Goal: Find specific page/section: Find specific page/section

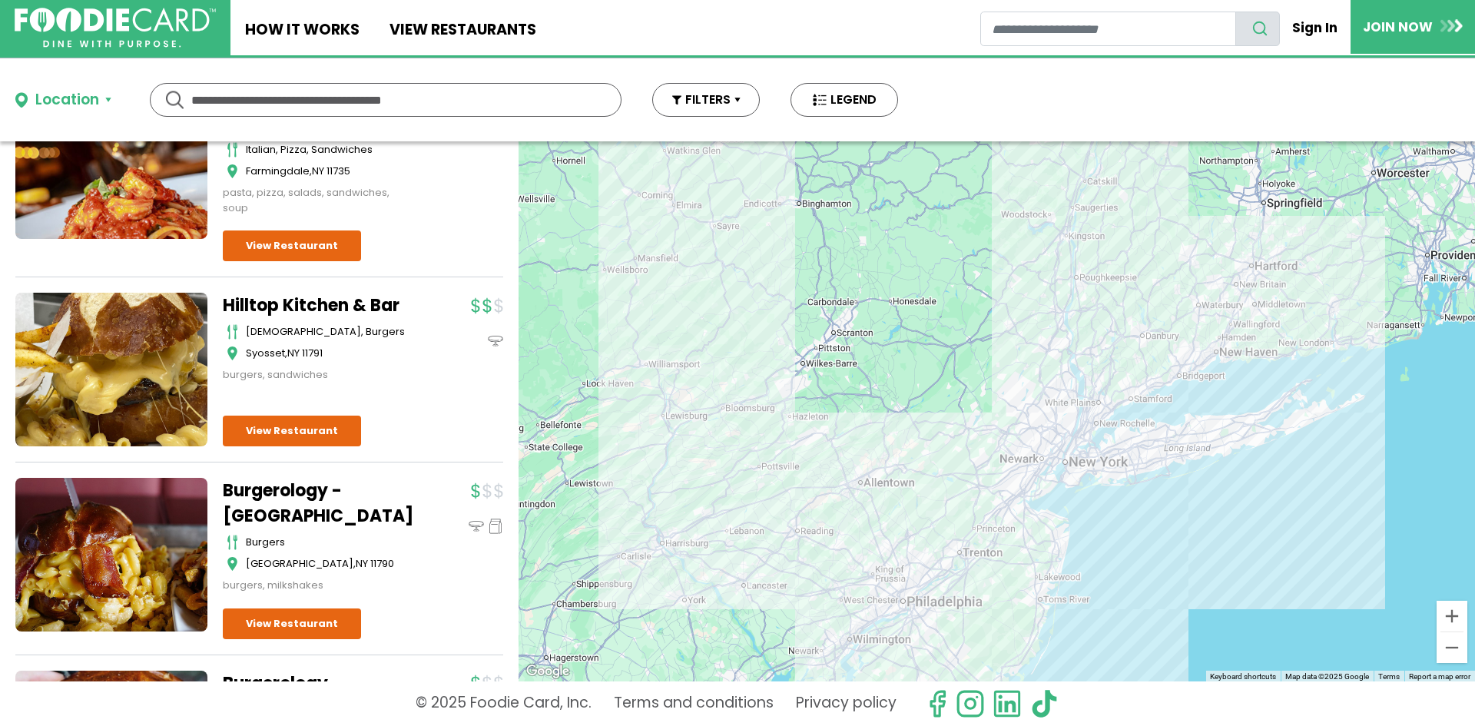
scroll to position [1459, 0]
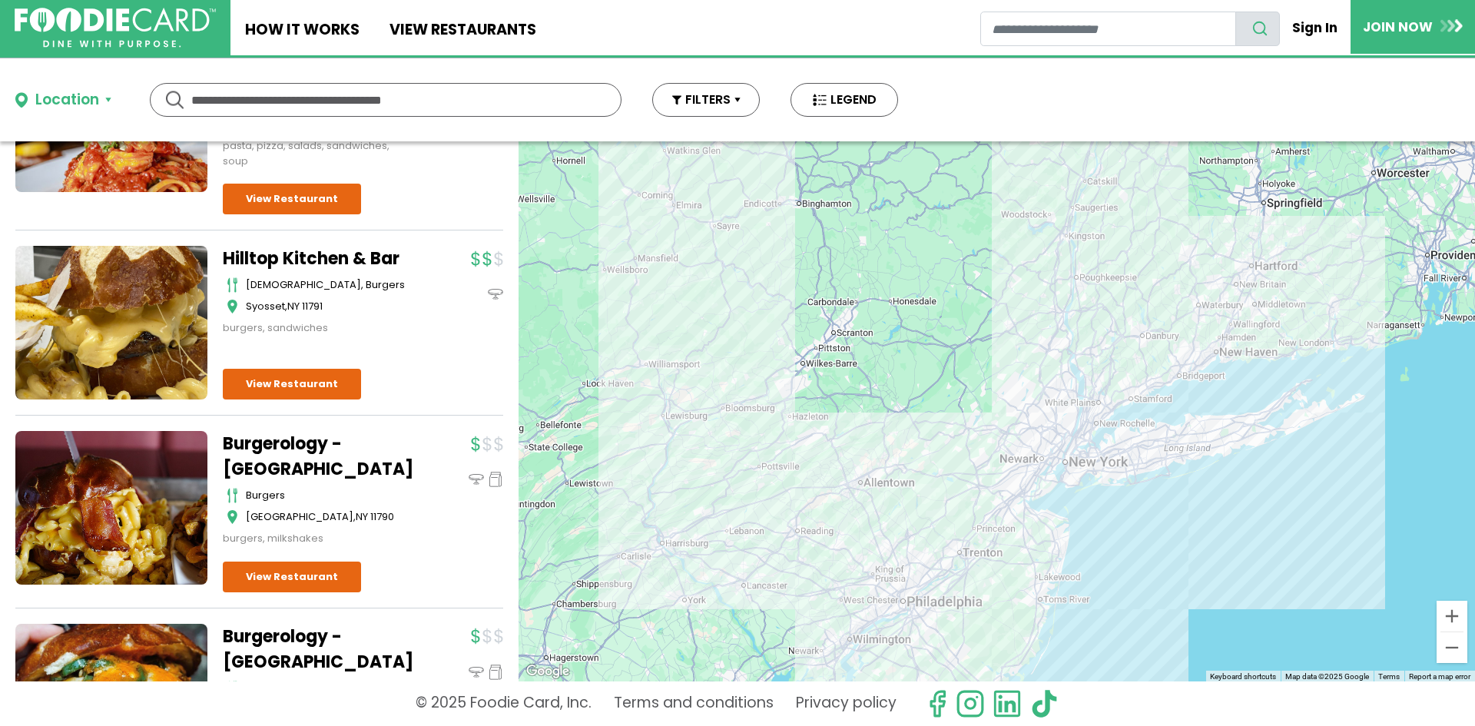
click at [209, 101] on input "text" at bounding box center [385, 100] width 389 height 32
type input "******"
click at [87, 101] on div "Location" at bounding box center [67, 100] width 64 height 22
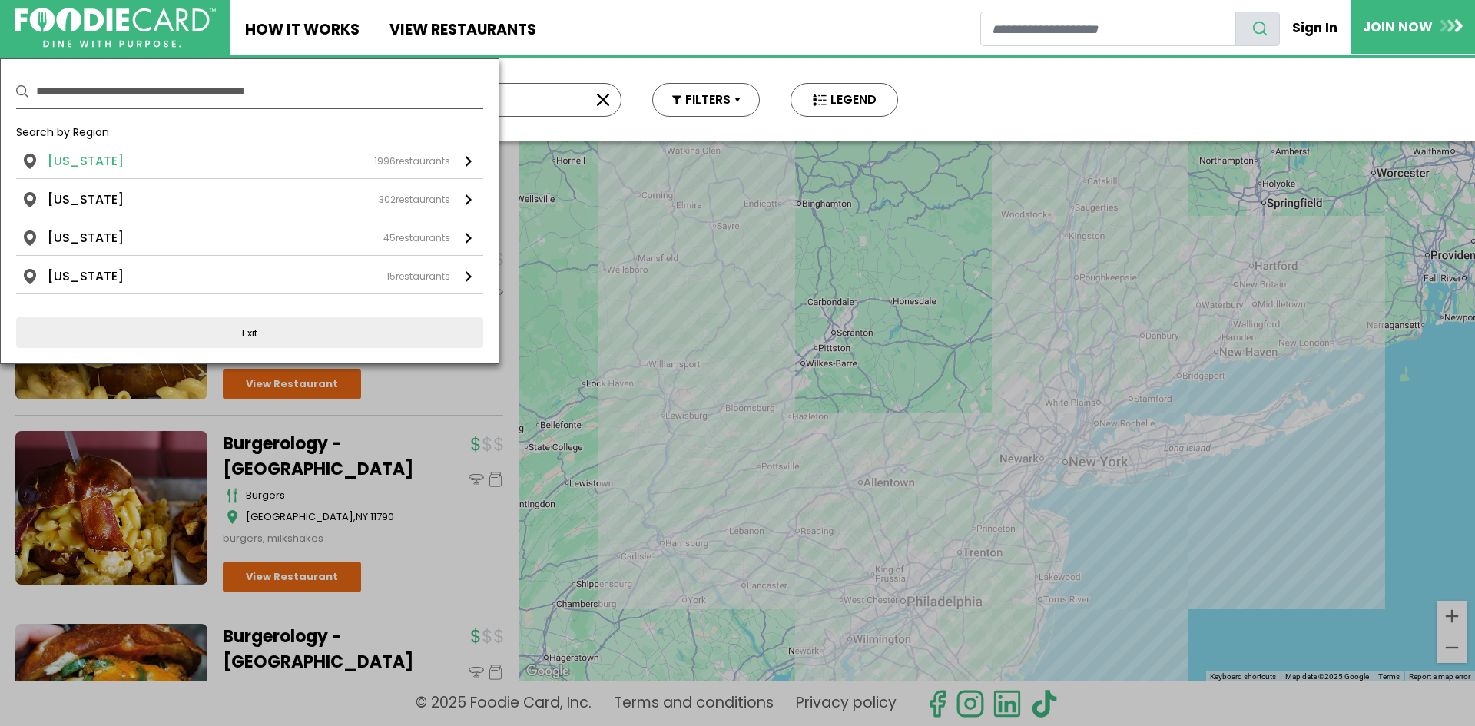
click at [93, 156] on li "New York" at bounding box center [86, 161] width 76 height 18
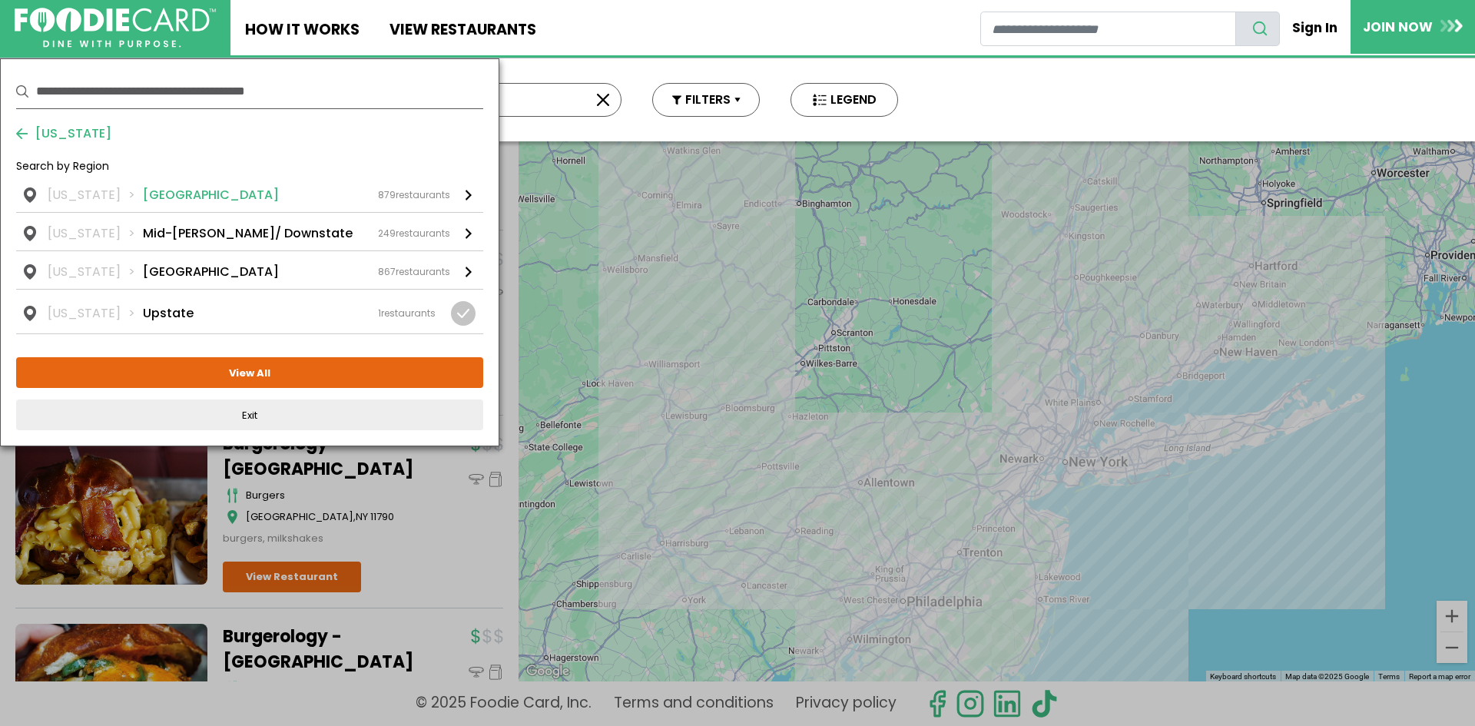
click at [156, 197] on li "Long Island" at bounding box center [211, 195] width 136 height 18
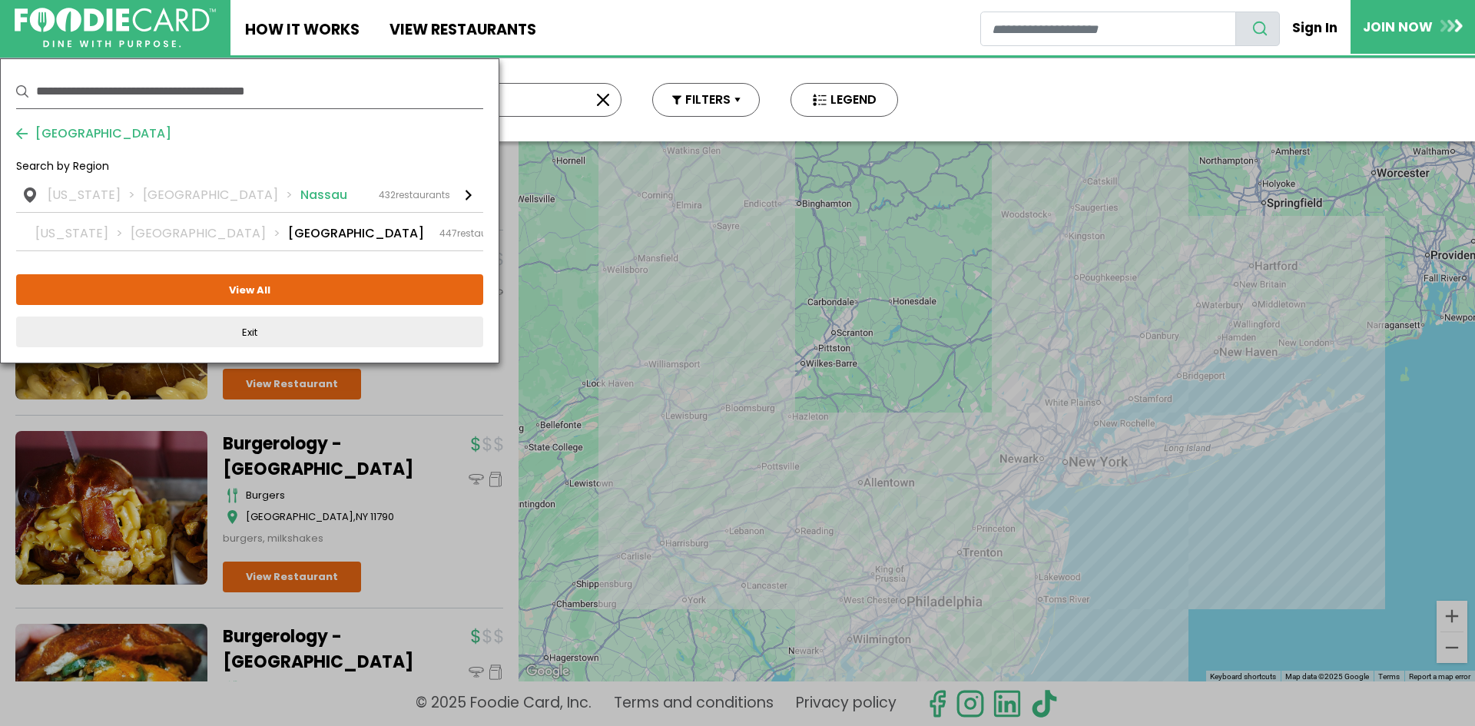
click at [300, 188] on li "Nassau" at bounding box center [323, 195] width 47 height 18
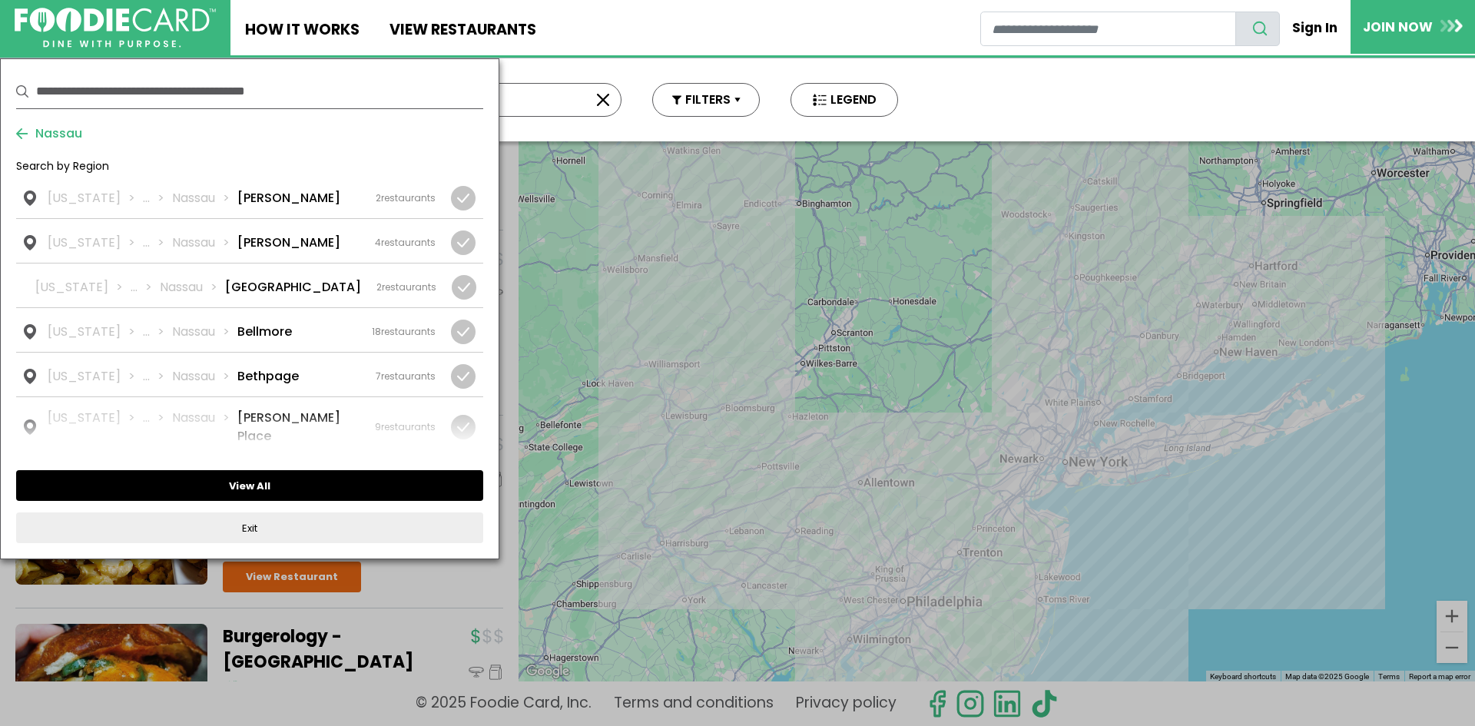
click at [237, 485] on button "View All" at bounding box center [249, 485] width 467 height 31
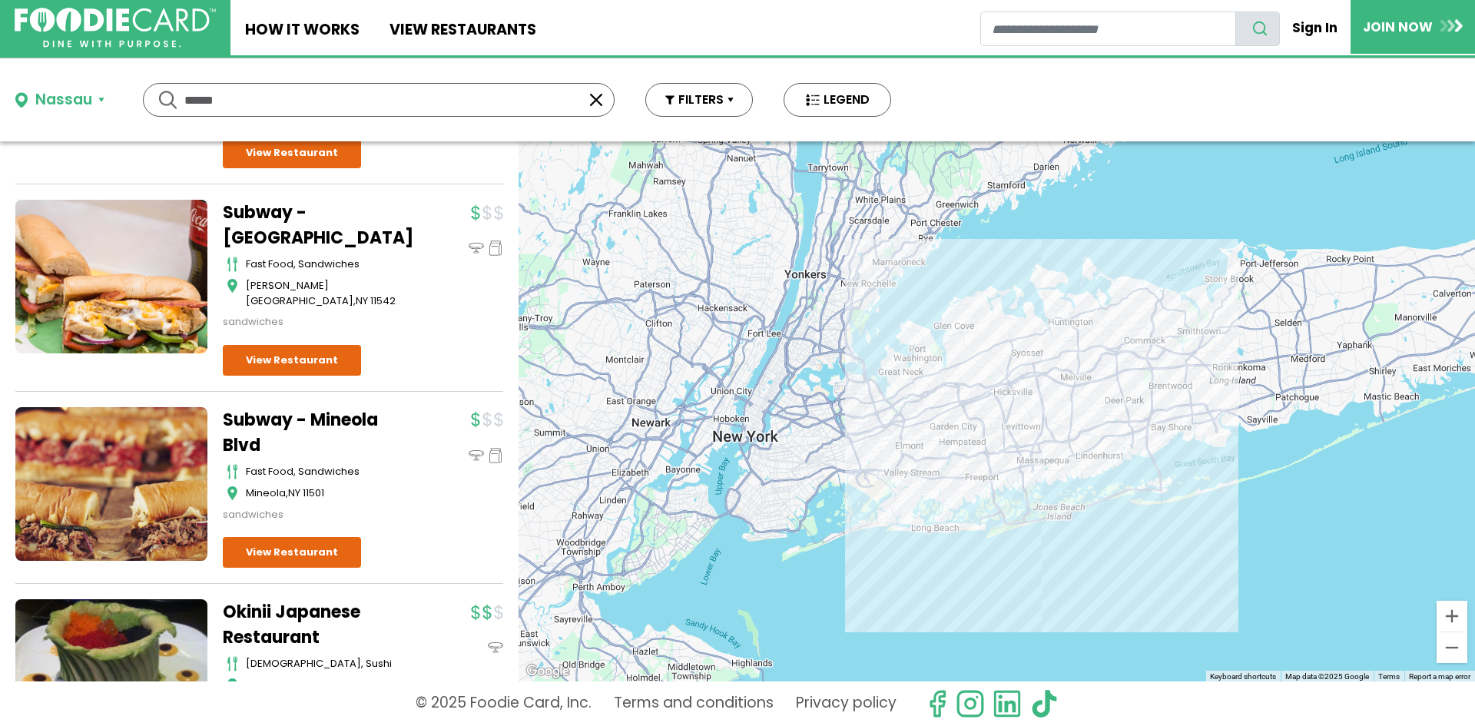
scroll to position [32184, 0]
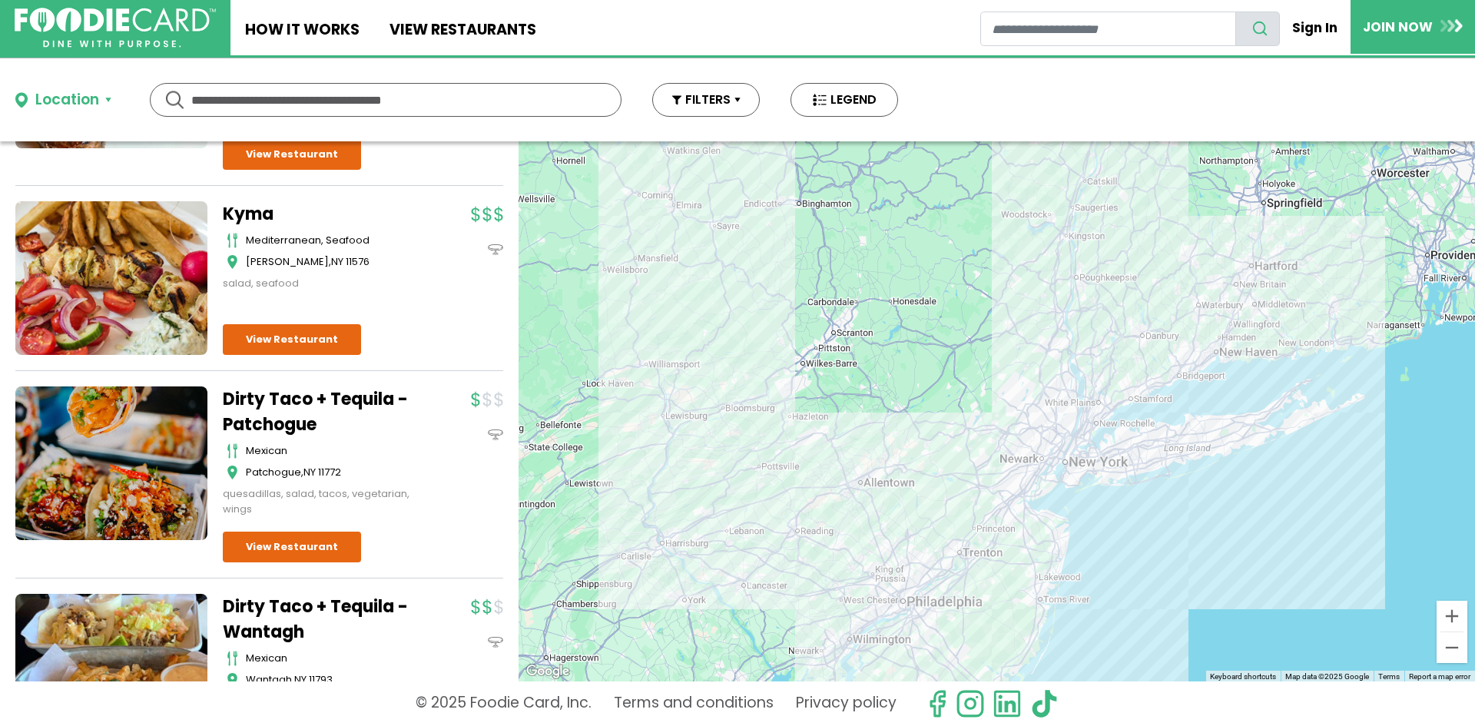
scroll to position [307, 0]
